Goal: Information Seeking & Learning: Learn about a topic

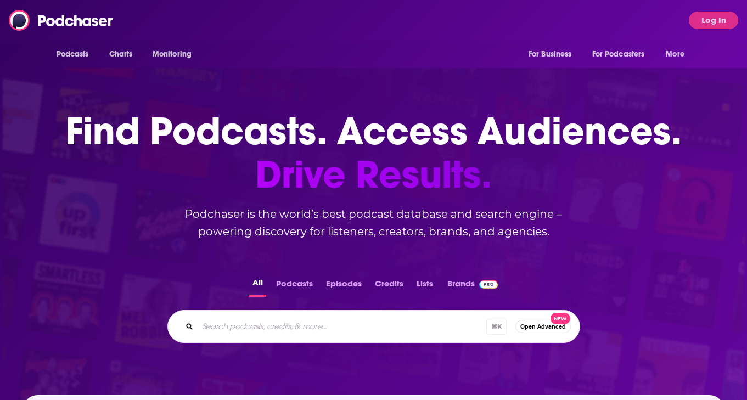
click at [717, 19] on button "Log In" at bounding box center [713, 21] width 49 height 18
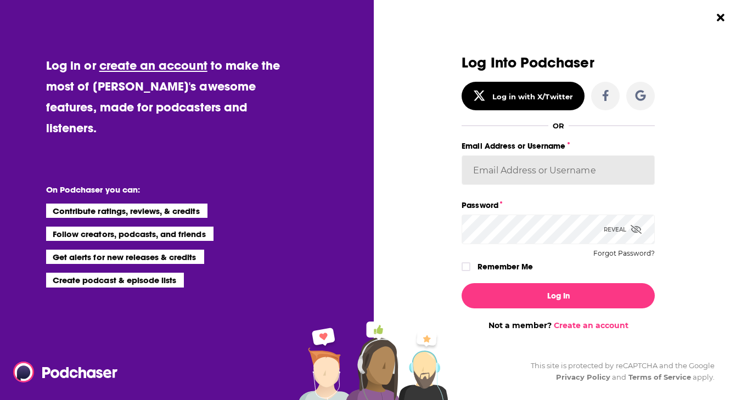
click at [476, 168] on input "Email Address or Username" at bounding box center [557, 170] width 193 height 30
type input "cmand-c"
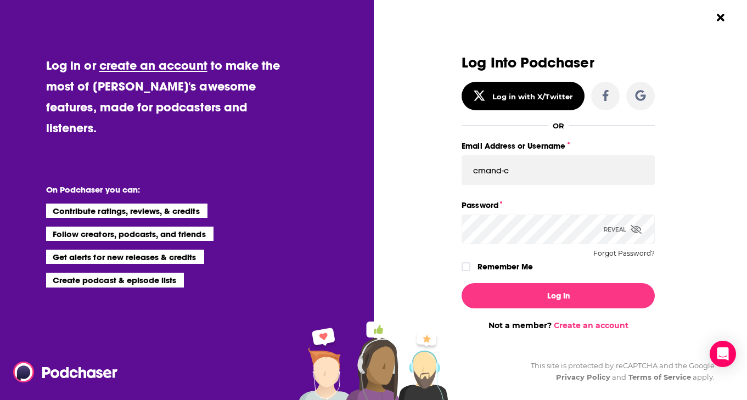
click at [539, 317] on div "Log In Not a member? Create an account" at bounding box center [557, 302] width 193 height 56
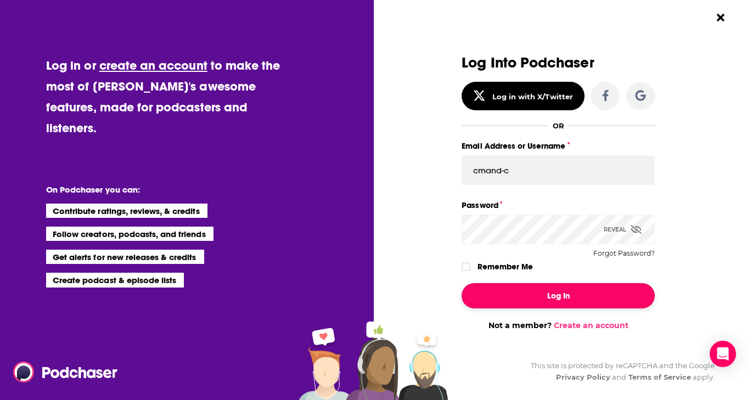
click at [539, 305] on button "Log In" at bounding box center [557, 295] width 193 height 25
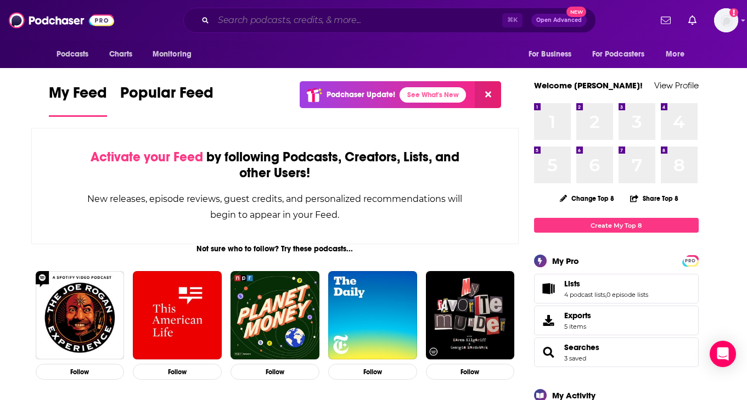
click at [306, 16] on input "Search podcasts, credits, & more..." at bounding box center [357, 21] width 289 height 18
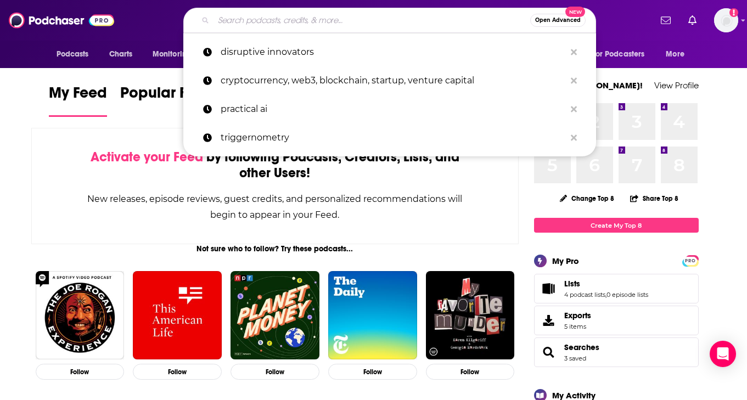
paste input "scaling devtools"
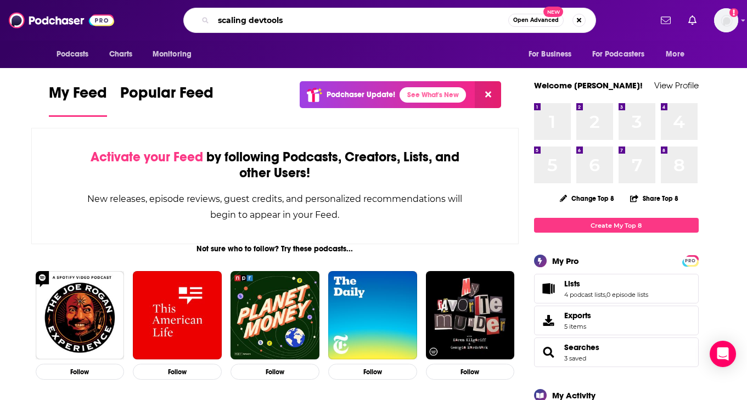
type input "scaling devtools"
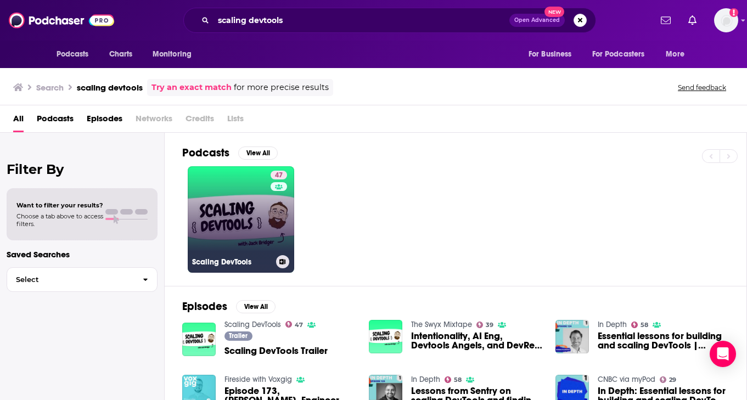
click at [238, 219] on link "47 Scaling DevTools" at bounding box center [241, 219] width 106 height 106
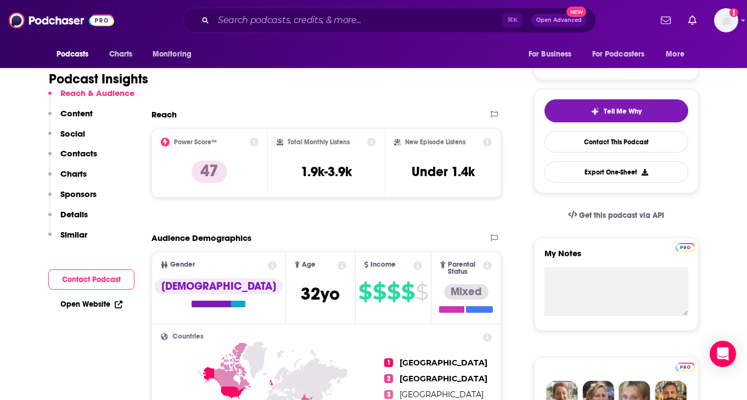
scroll to position [209, 0]
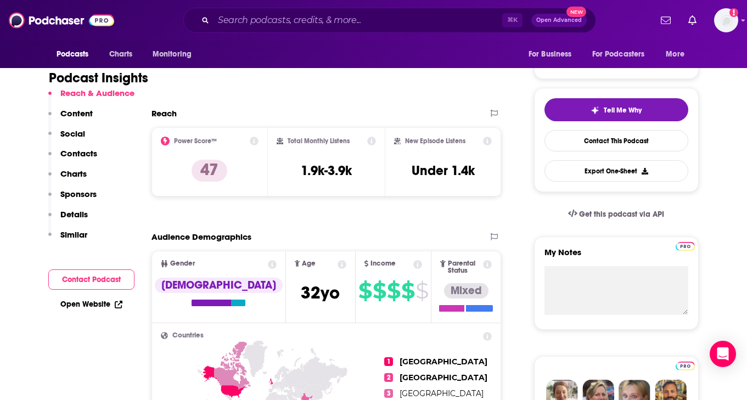
click at [255, 141] on icon at bounding box center [254, 141] width 9 height 9
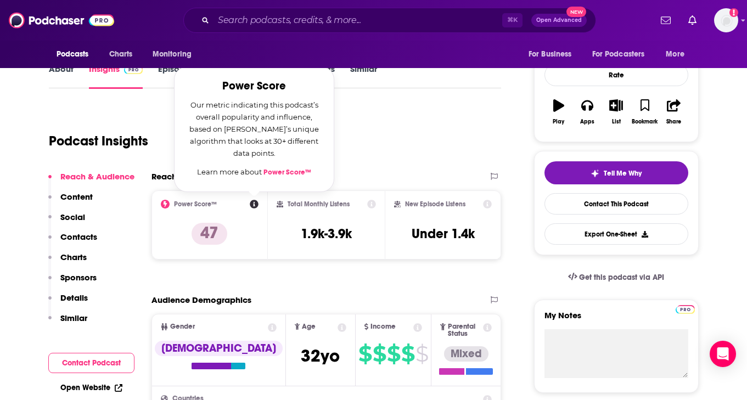
scroll to position [142, 0]
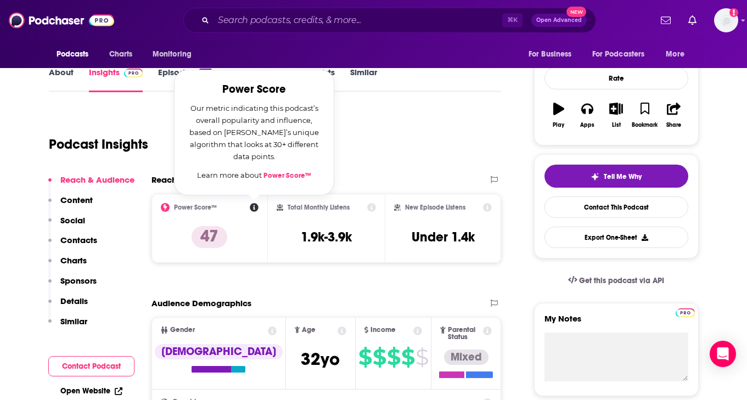
click at [447, 136] on div "Podcast Insights" at bounding box center [271, 138] width 444 height 56
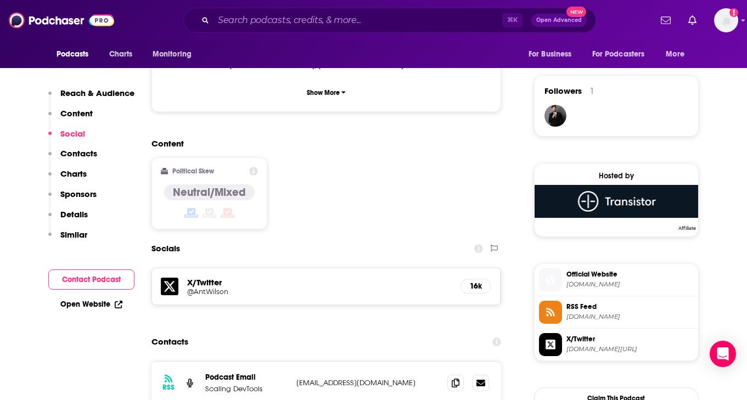
scroll to position [774, 0]
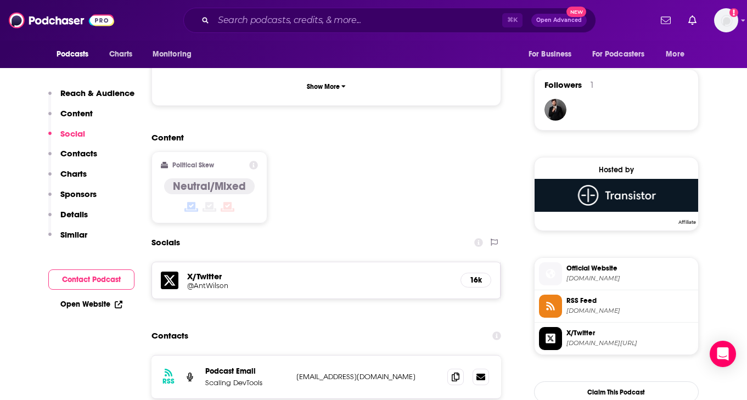
click at [184, 262] on div "X/Twitter @AntWilson 16k" at bounding box center [326, 280] width 349 height 36
click at [206, 281] on h5 "@AntWilson" at bounding box center [275, 285] width 176 height 8
